Goal: Information Seeking & Learning: Learn about a topic

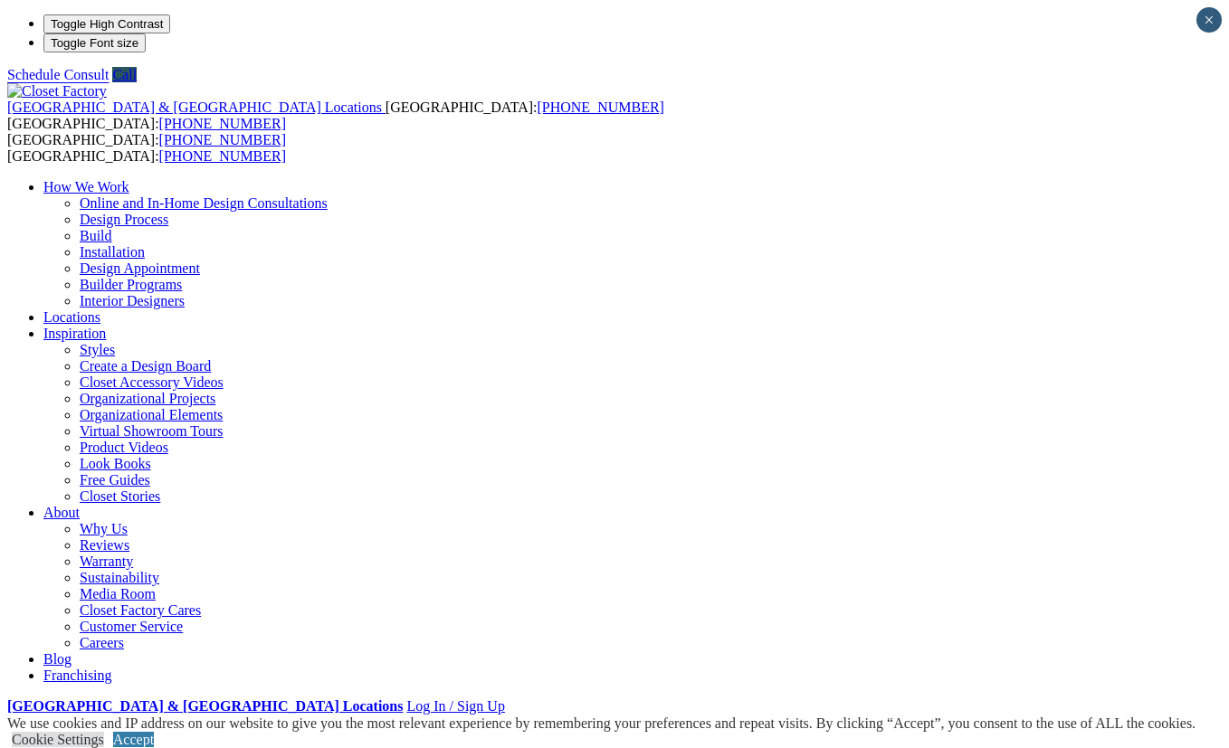
click at [154, 732] on link "Accept" at bounding box center [133, 739] width 41 height 15
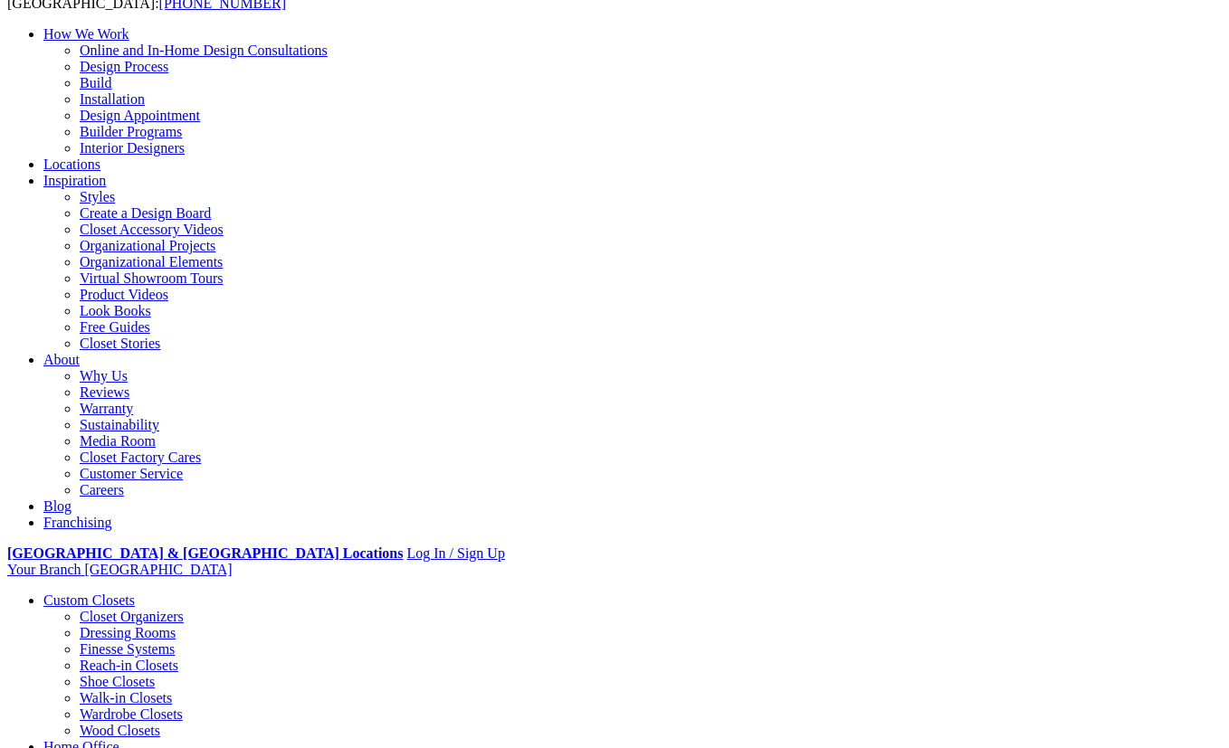
scroll to position [183, 0]
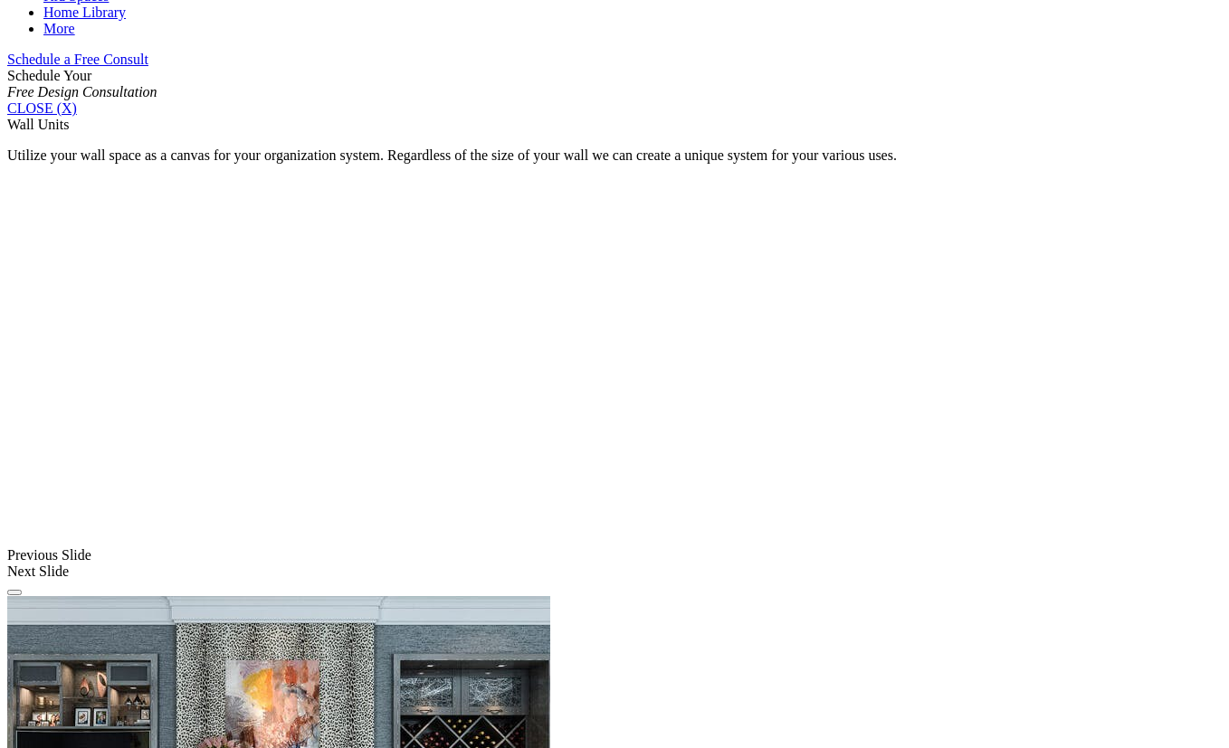
scroll to position [1081, 0]
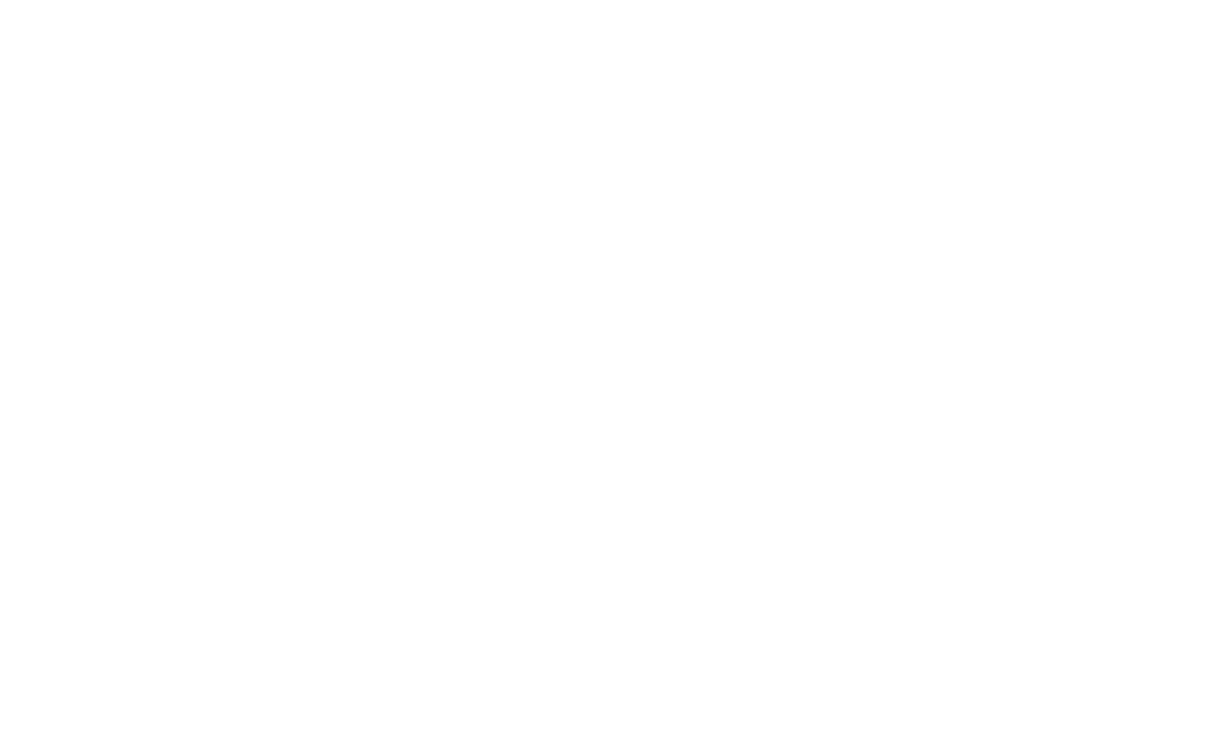
scroll to position [3399, 0]
